Goal: Navigation & Orientation: Find specific page/section

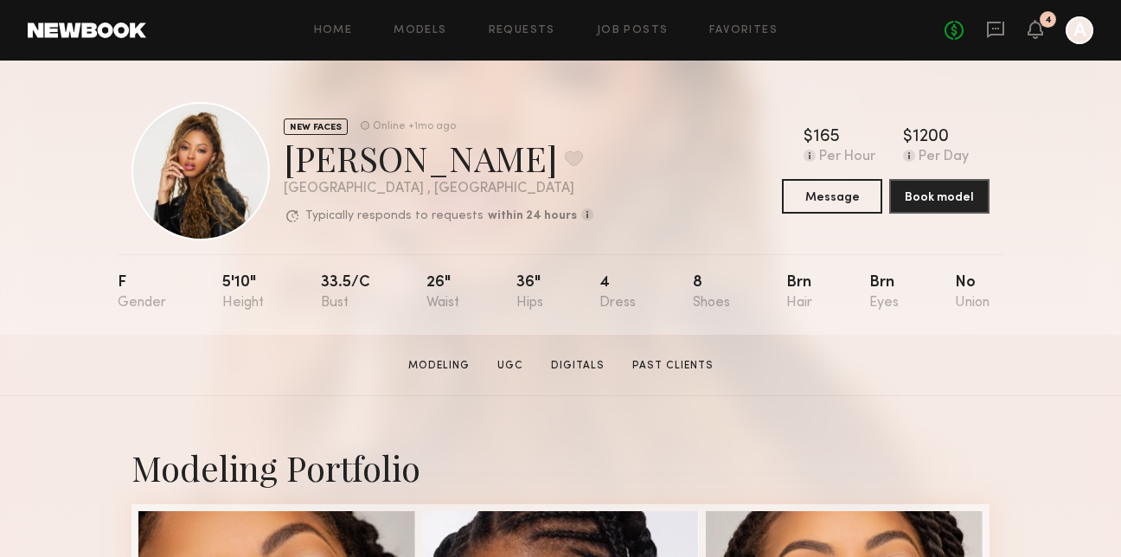
click at [1083, 25] on div at bounding box center [1080, 30] width 28 height 28
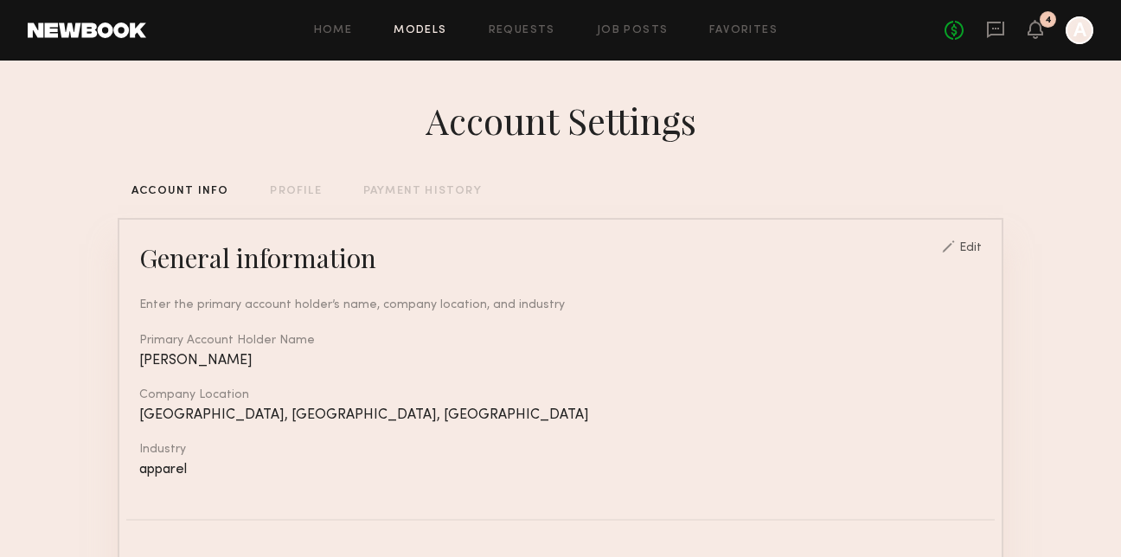
click at [425, 27] on link "Models" at bounding box center [420, 30] width 53 height 11
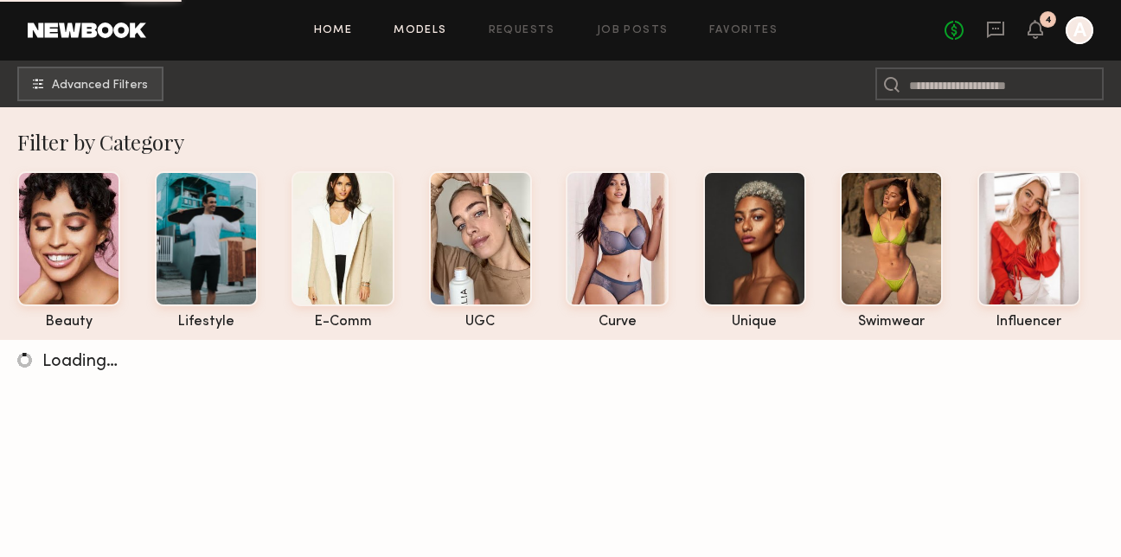
click at [331, 27] on link "Home" at bounding box center [333, 30] width 39 height 11
